Goal: Transaction & Acquisition: Book appointment/travel/reservation

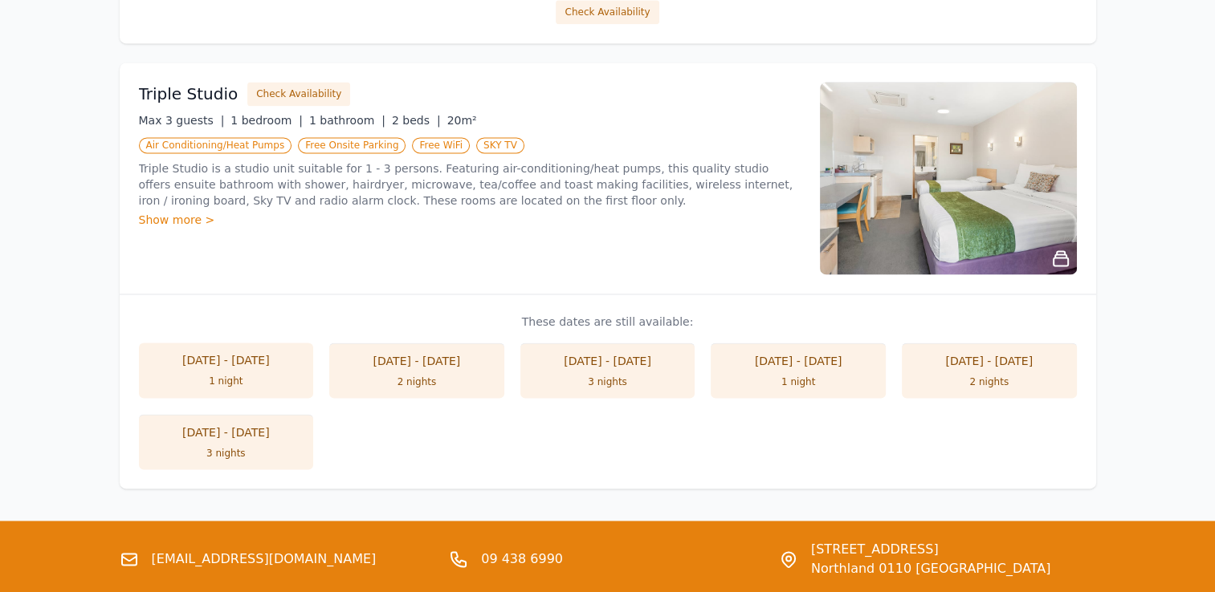
scroll to position [2248, 0]
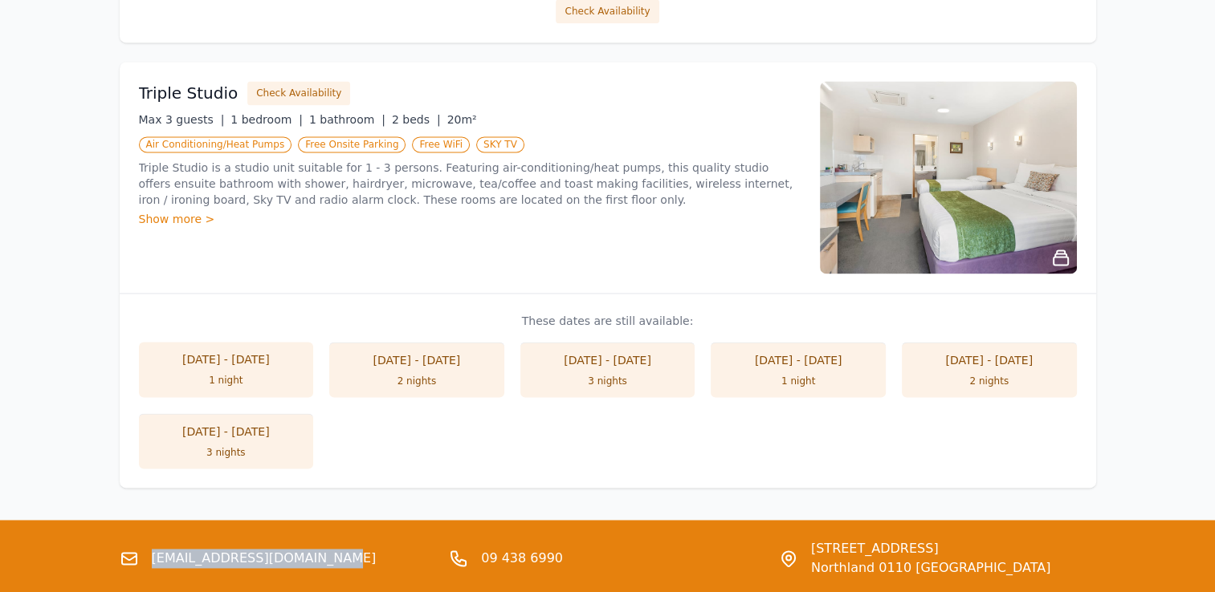
drag, startPoint x: 324, startPoint y: 556, endPoint x: 153, endPoint y: 553, distance: 170.2
click at [153, 553] on div "[EMAIL_ADDRESS][DOMAIN_NAME]" at bounding box center [278, 558] width 317 height 39
copy link "[EMAIL_ADDRESS][DOMAIN_NAME]"
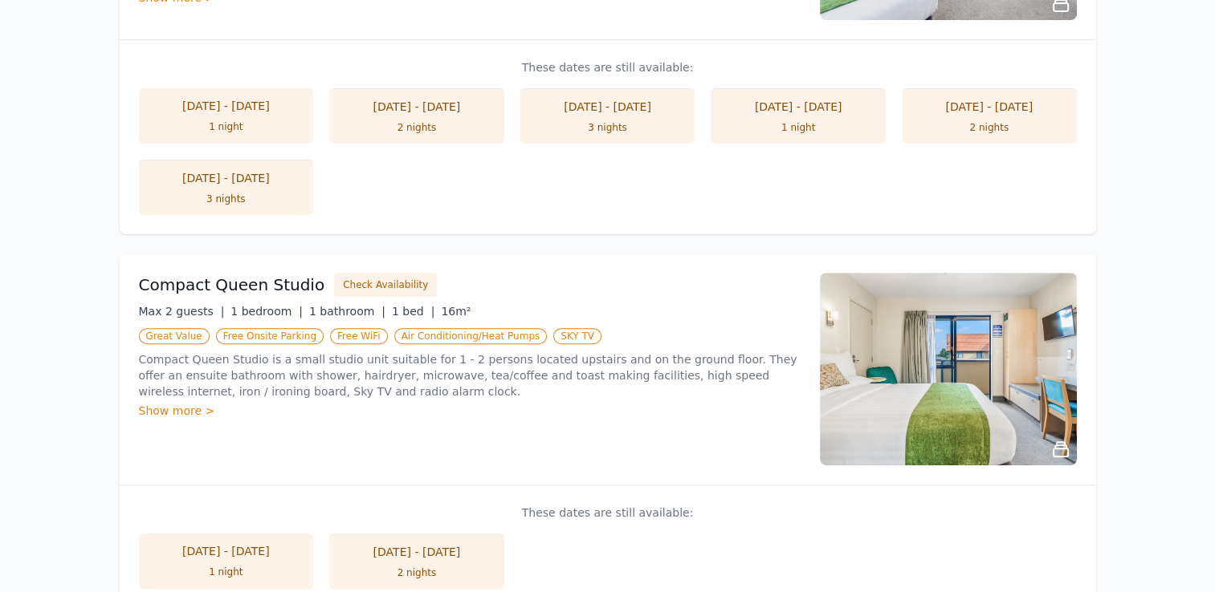
scroll to position [0, 0]
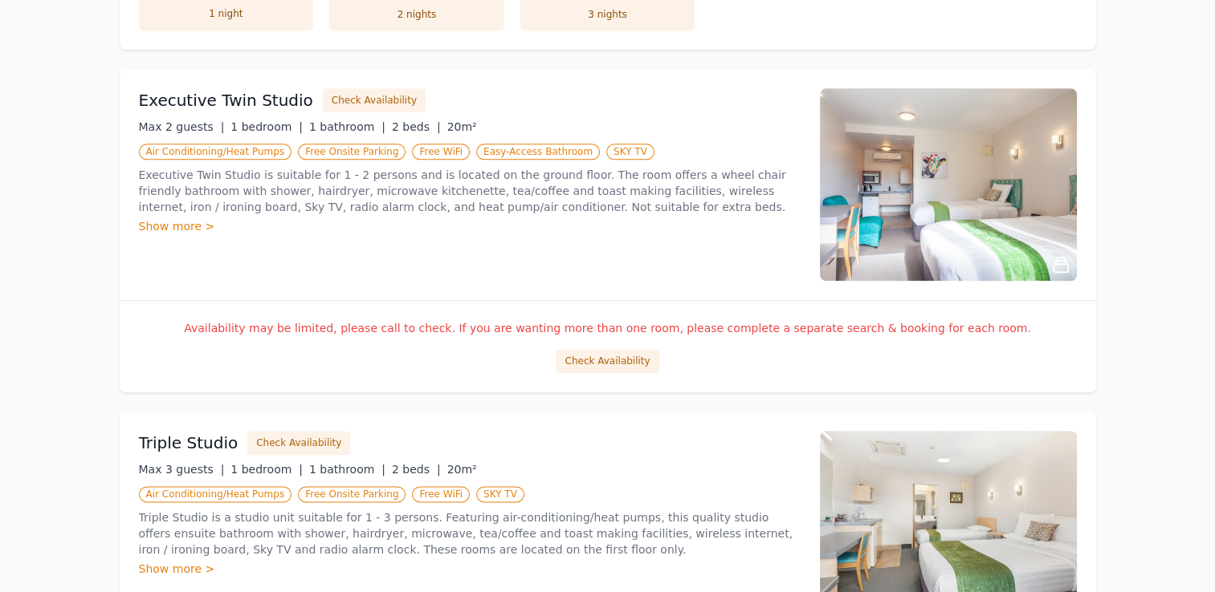
scroll to position [2361, 0]
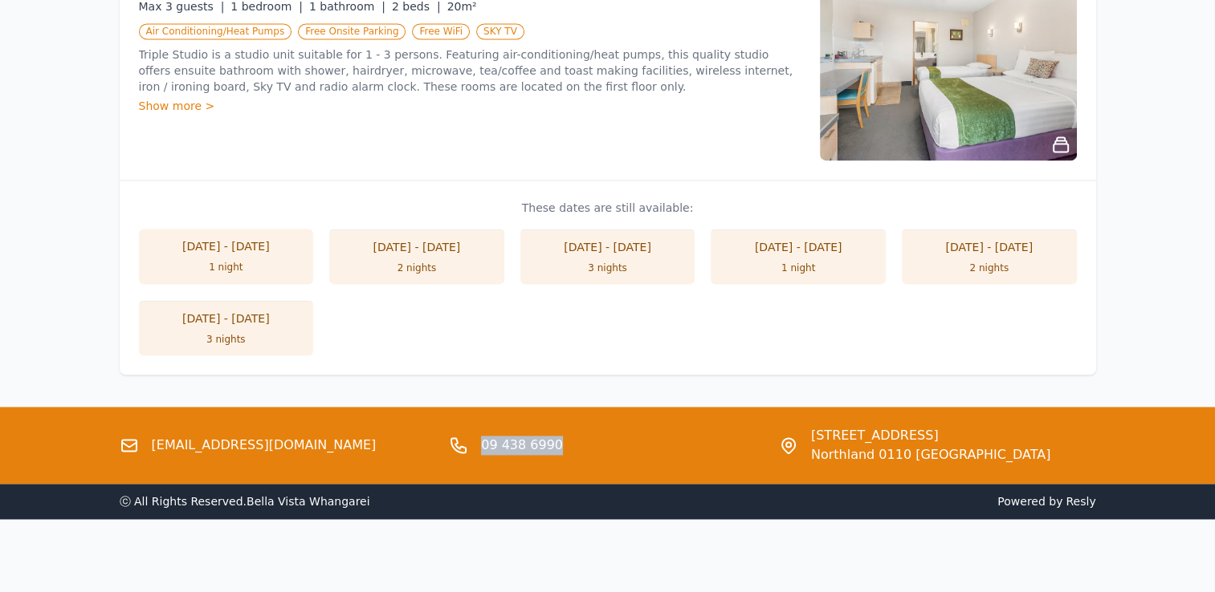
drag, startPoint x: 568, startPoint y: 447, endPoint x: 482, endPoint y: 443, distance: 86.0
click at [482, 443] on div "09 438 6990" at bounding box center [607, 445] width 317 height 39
copy link "09 438 6990"
click at [820, 323] on ul "[DATE] - [DATE] 1 night [DATE] - [DATE] 2 nights [DATE] - [DATE] 3 nights [DATE…" at bounding box center [608, 292] width 938 height 127
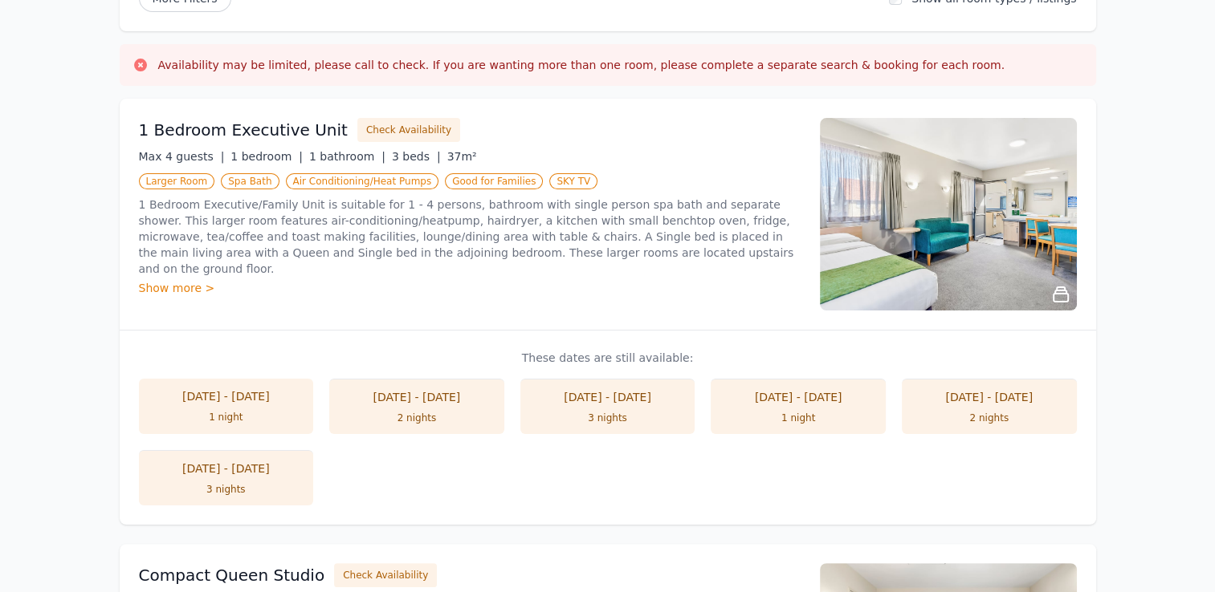
scroll to position [0, 0]
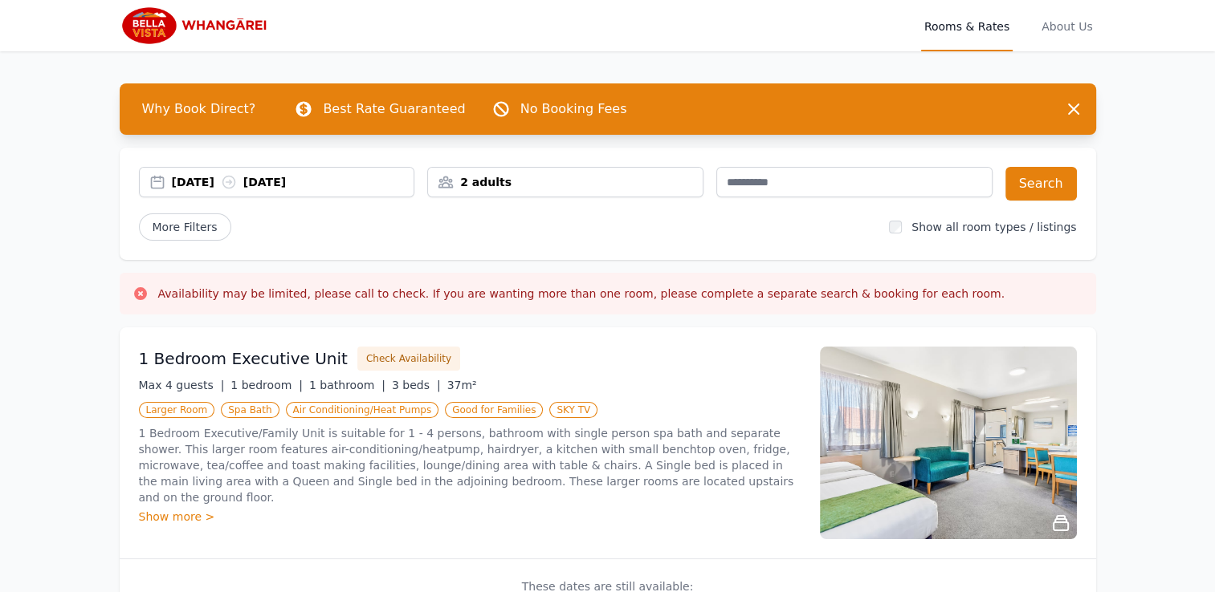
click at [183, 179] on div "[DATE] [DATE]" at bounding box center [293, 182] width 242 height 16
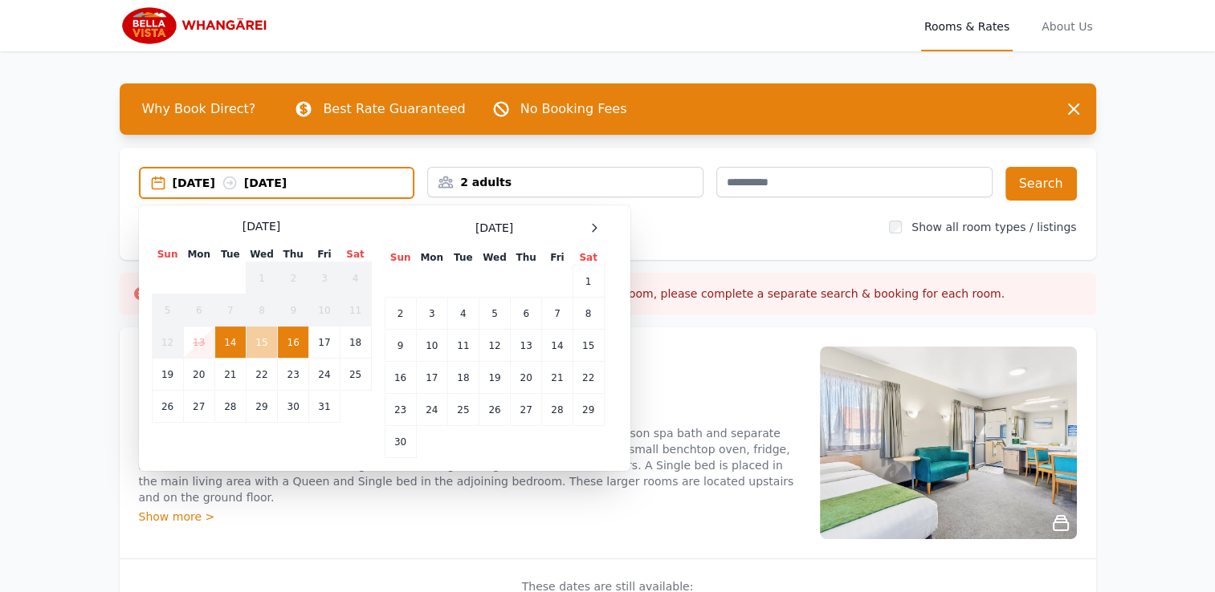
click at [257, 344] on td "15" at bounding box center [261, 343] width 31 height 32
click at [294, 342] on td "16" at bounding box center [293, 343] width 31 height 32
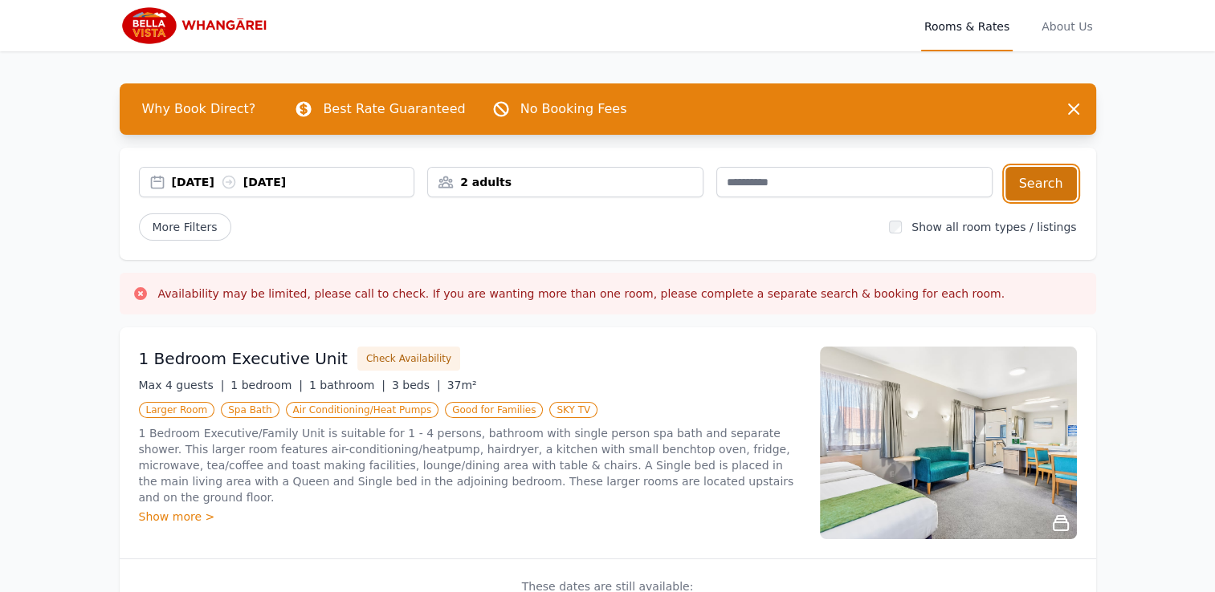
click at [1045, 179] on button "Search" at bounding box center [1040, 184] width 71 height 34
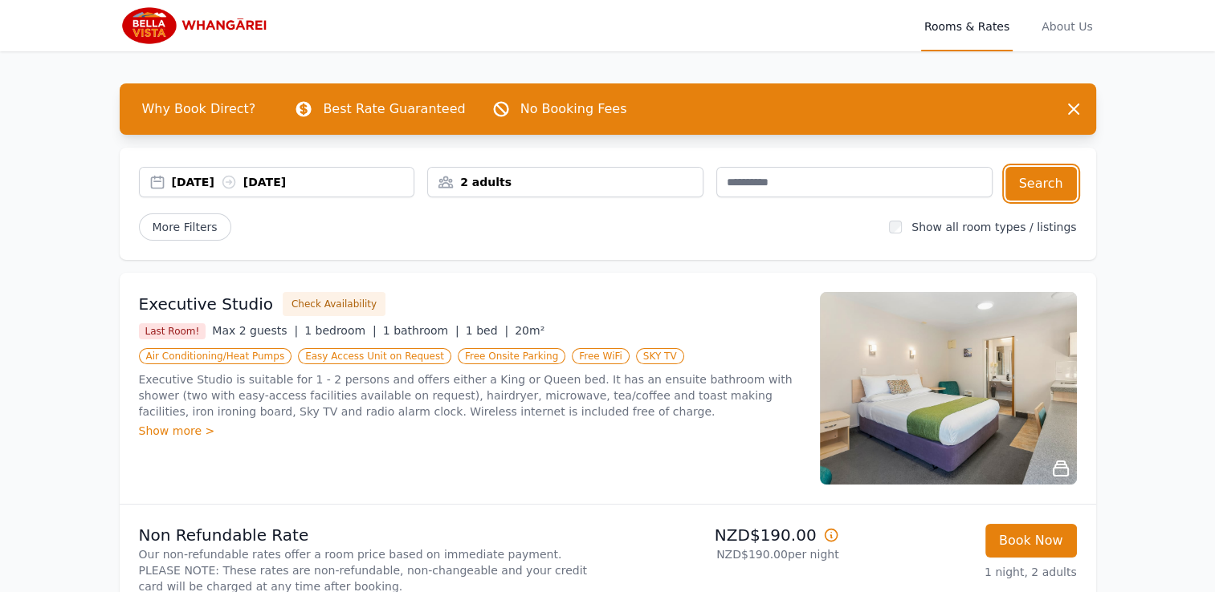
click at [546, 181] on div "2 adults" at bounding box center [565, 182] width 275 height 16
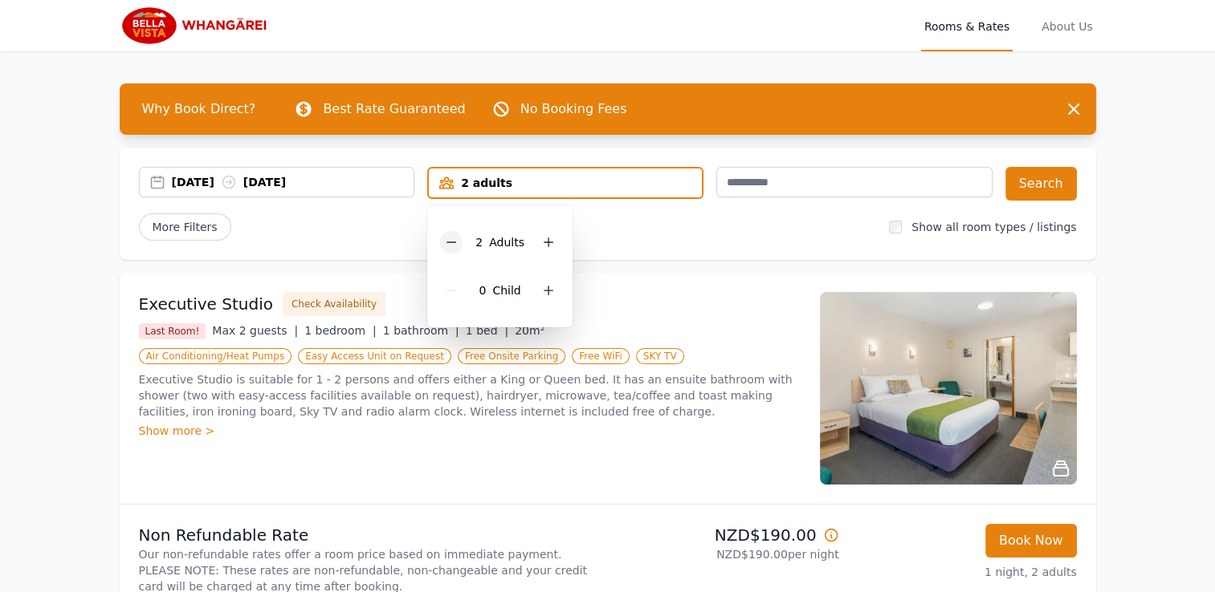
click at [450, 246] on icon at bounding box center [451, 242] width 13 height 13
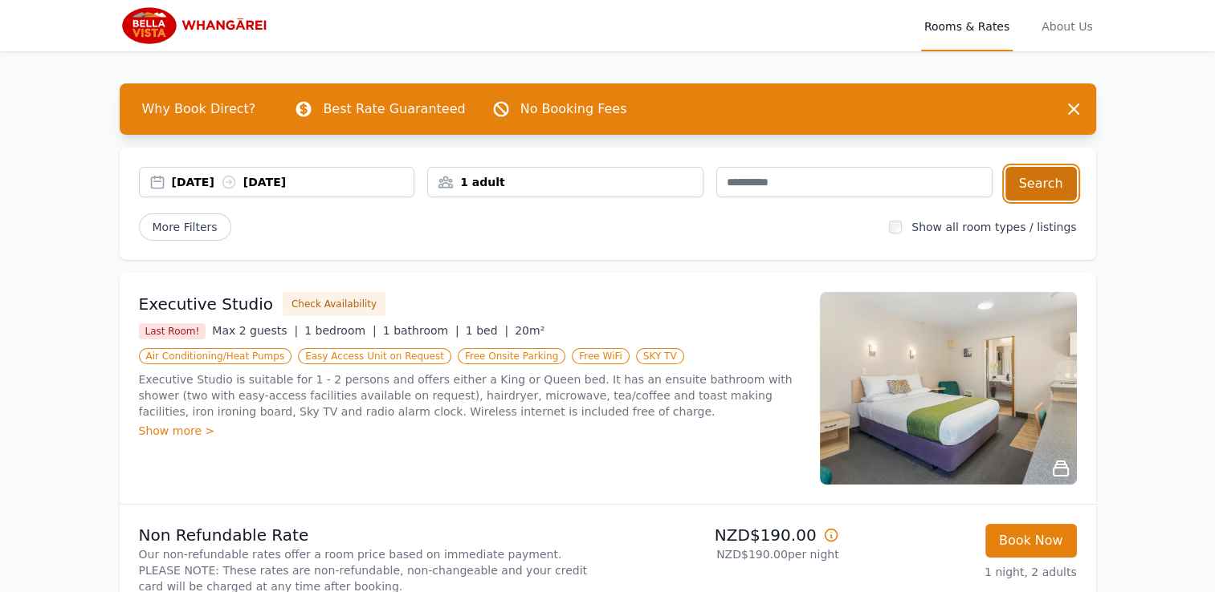
click at [1052, 196] on button "Search" at bounding box center [1040, 184] width 71 height 34
